Goal: Navigation & Orientation: Find specific page/section

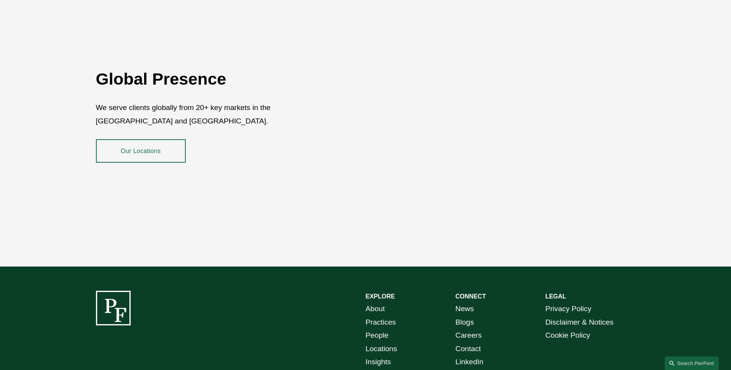
scroll to position [1408, 0]
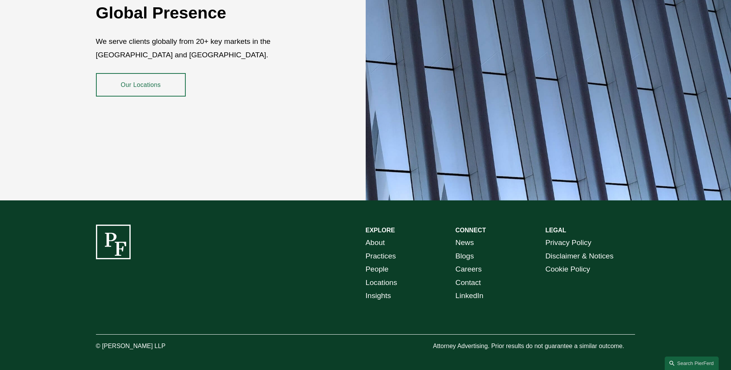
click at [464, 290] on link "LinkedIn" at bounding box center [469, 296] width 28 height 13
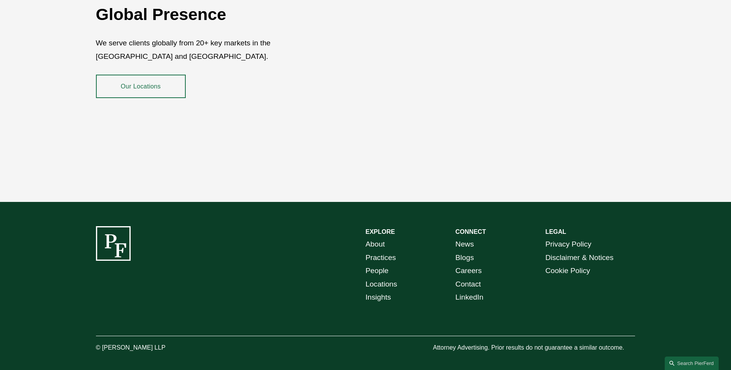
scroll to position [1408, 0]
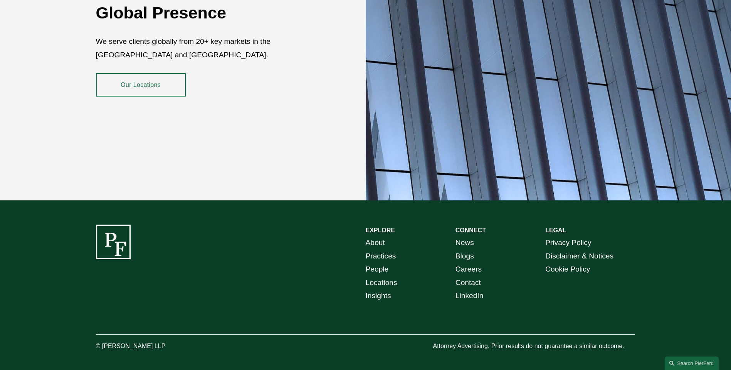
click at [381, 277] on link "Locations" at bounding box center [381, 283] width 32 height 13
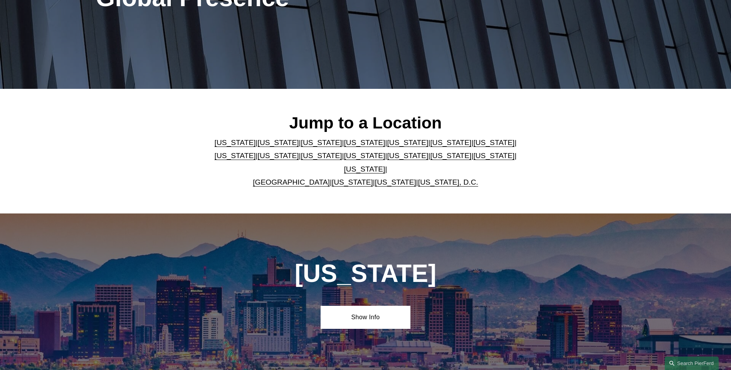
scroll to position [154, 0]
